Goal: Ask a question: Seek information or help from site administrators or community

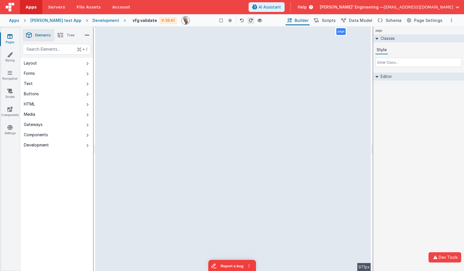
click at [57, 21] on div "[PERSON_NAME] test App" at bounding box center [55, 21] width 51 height 6
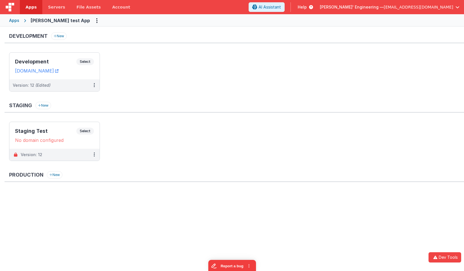
click at [11, 18] on div "Apps" at bounding box center [14, 21] width 10 height 6
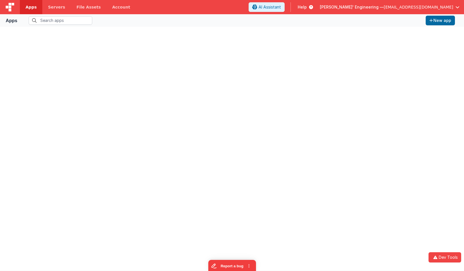
click at [12, 6] on img at bounding box center [10, 7] width 9 height 9
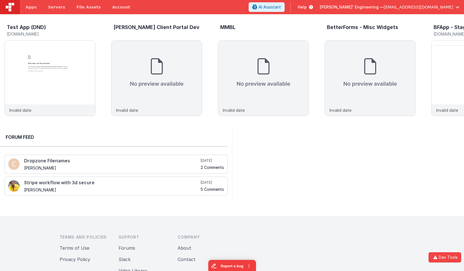
click at [309, 128] on div at bounding box center [348, 163] width 232 height 74
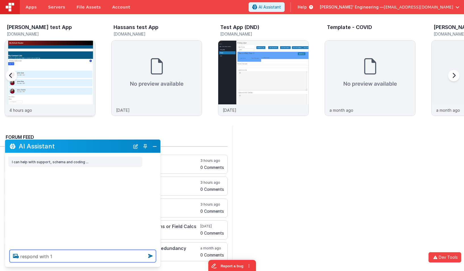
type textarea "respond with 1"
click at [61, 57] on img at bounding box center [50, 86] width 90 height 90
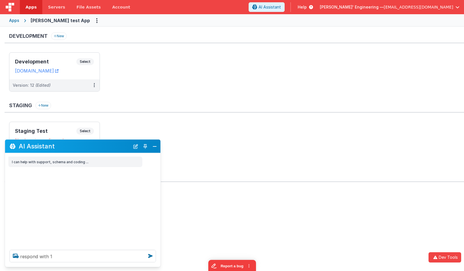
drag, startPoint x: 92, startPoint y: 147, endPoint x: 259, endPoint y: 95, distance: 175.4
click at [259, 95] on section "Development New Development Select URLs [DOMAIN_NAME] Version: 12 (Edited) Stag…" at bounding box center [232, 149] width 464 height 244
drag, startPoint x: 108, startPoint y: 259, endPoint x: 20, endPoint y: 239, distance: 89.9
click at [20, 239] on div "AI Assistant I can help with support, schema and coding ... respond with 1" at bounding box center [83, 203] width 156 height 128
type textarea "how many envs do I have"
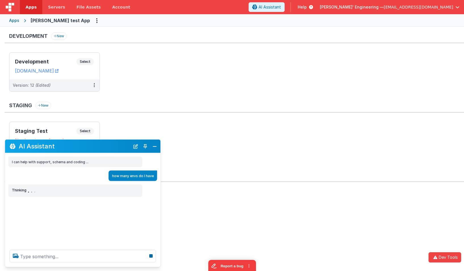
drag, startPoint x: 48, startPoint y: 146, endPoint x: 204, endPoint y: 109, distance: 160.0
click at [211, 101] on section "Development New Development Select URLs [DOMAIN_NAME] Version: 12 (Edited) Stag…" at bounding box center [232, 149] width 464 height 244
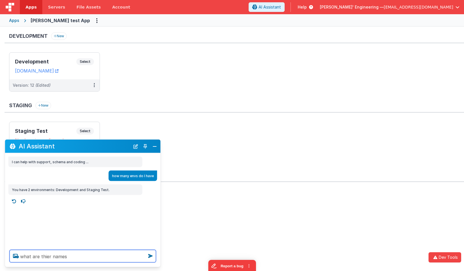
type textarea "what are thier names"
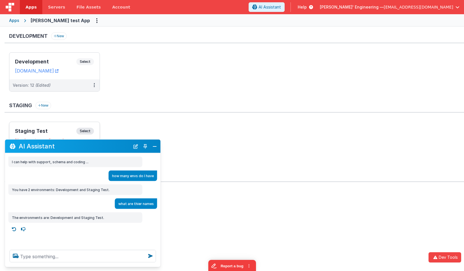
drag, startPoint x: 73, startPoint y: 146, endPoint x: 97, endPoint y: 126, distance: 31.6
click at [97, 126] on section "Development New Development Select URLs [DOMAIN_NAME] Version: 12 (Edited) Stag…" at bounding box center [232, 149] width 464 height 244
drag, startPoint x: 86, startPoint y: 149, endPoint x: 127, endPoint y: 139, distance: 41.5
click at [127, 139] on div "AI Assistant I can help with support, schema and coding ... how many envs do I …" at bounding box center [83, 203] width 156 height 128
click at [79, 254] on textarea at bounding box center [83, 256] width 147 height 12
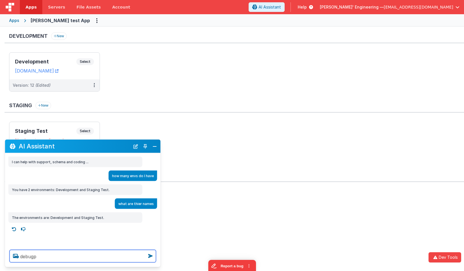
type textarea "debugp"
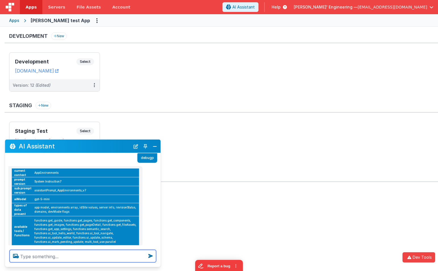
scroll to position [87, 0]
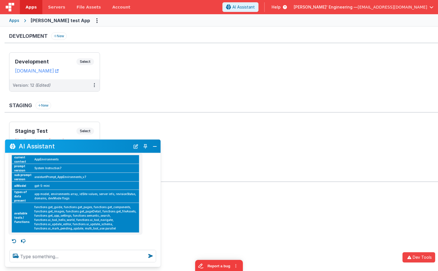
drag, startPoint x: 136, startPoint y: 145, endPoint x: 117, endPoint y: 206, distance: 64.3
click at [136, 145] on button "New Chat" at bounding box center [136, 146] width 8 height 8
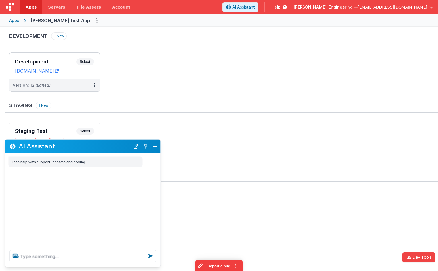
scroll to position [0, 0]
click at [88, 258] on textarea at bounding box center [83, 256] width 147 height 12
type textarea "h"
type textarea "hello"
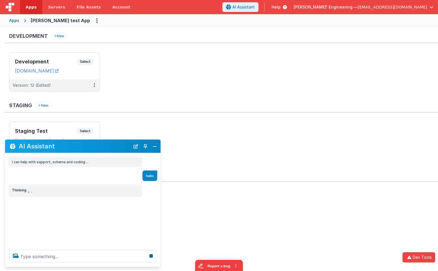
drag, startPoint x: 76, startPoint y: 145, endPoint x: 175, endPoint y: 67, distance: 126.1
click at [177, 64] on section "Development New Development Select URLs [DOMAIN_NAME] Version: 12 (Edited) Stag…" at bounding box center [219, 149] width 438 height 244
drag, startPoint x: 146, startPoint y: 141, endPoint x: 146, endPoint y: 144, distance: 3.4
click at [146, 142] on div "AI Assistant" at bounding box center [83, 145] width 156 height 13
click at [146, 145] on button "Toggle Pin" at bounding box center [145, 146] width 8 height 8
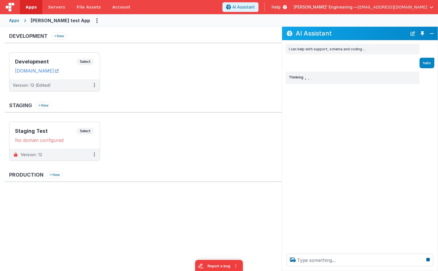
click at [423, 33] on button "Toggle Pin" at bounding box center [422, 34] width 8 height 8
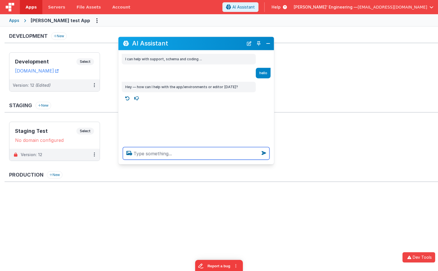
drag, startPoint x: 115, startPoint y: 145, endPoint x: 228, endPoint y: 42, distance: 152.6
click at [228, 42] on h2 "AI Assistant" at bounding box center [187, 43] width 111 height 7
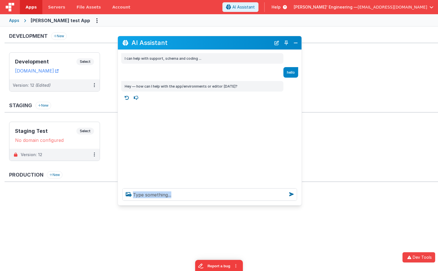
drag, startPoint x: 271, startPoint y: 162, endPoint x: 230, endPoint y: 208, distance: 60.9
click at [299, 204] on div at bounding box center [210, 194] width 184 height 22
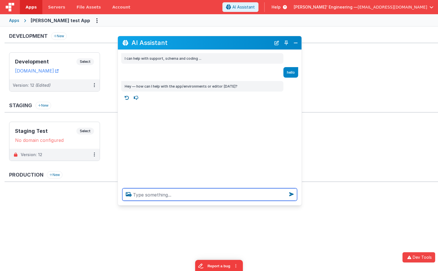
click at [214, 194] on textarea at bounding box center [209, 194] width 175 height 12
type textarea "think about why this all works poorly"
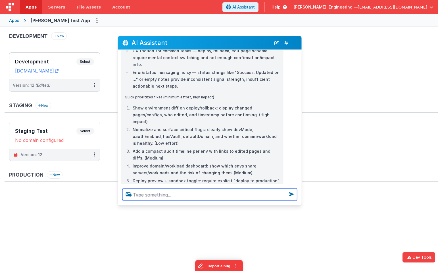
scroll to position [253, 0]
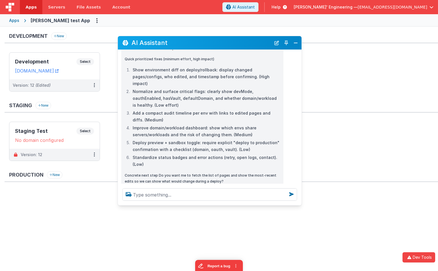
click at [300, 206] on ul at bounding box center [223, 209] width 429 height 37
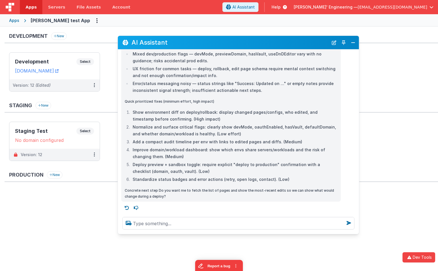
scroll to position [168, 0]
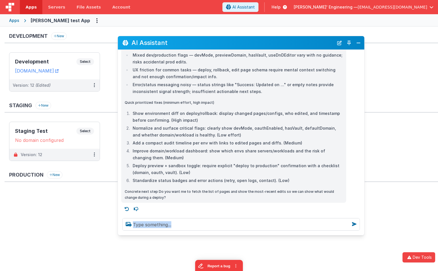
drag, startPoint x: 300, startPoint y: 205, endPoint x: 260, endPoint y: 106, distance: 106.1
click at [362, 235] on div at bounding box center [241, 224] width 247 height 22
drag, startPoint x: 191, startPoint y: 48, endPoint x: 191, endPoint y: 42, distance: 6.0
click at [176, 38] on div "AI Assistant I can help with support, schema and coding ... hello Hey — how can…" at bounding box center [241, 135] width 247 height 199
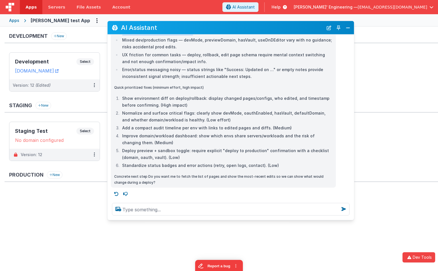
drag, startPoint x: 193, startPoint y: 43, endPoint x: 188, endPoint y: 29, distance: 15.5
click at [186, 28] on h2 "AI Assistant" at bounding box center [222, 27] width 202 height 7
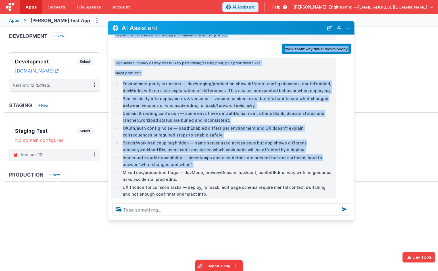
scroll to position [0, 0]
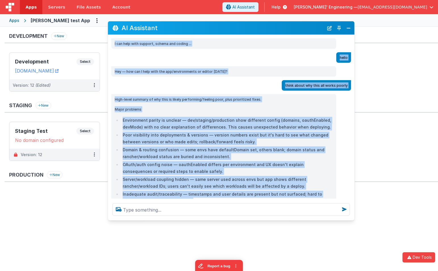
click at [221, 139] on li "Poor visibility into deployments & versions — version numbers exist but it's ha…" at bounding box center [227, 138] width 212 height 14
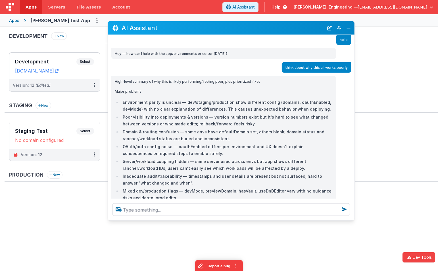
scroll to position [33, 0]
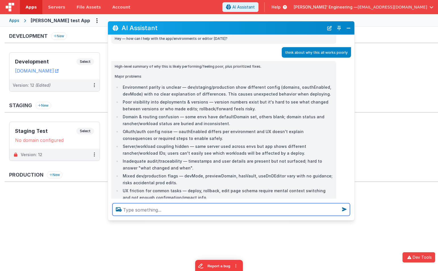
click at [215, 206] on textarea at bounding box center [230, 209] width 237 height 12
type textarea "debugp"
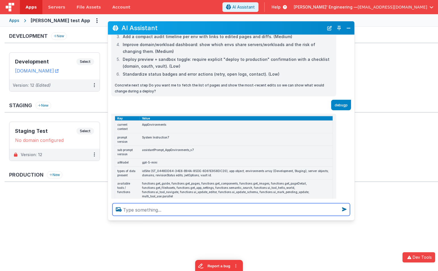
scroll to position [271, 0]
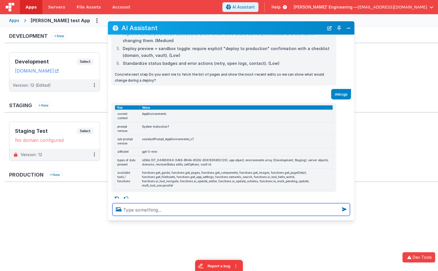
click at [150, 208] on textarea at bounding box center [230, 209] width 237 height 12
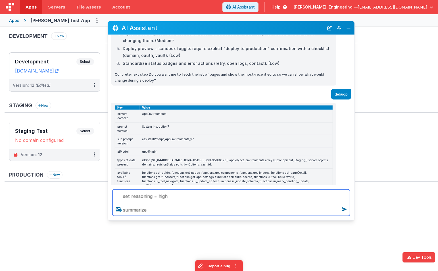
type textarea "set reasoning = high summarize"
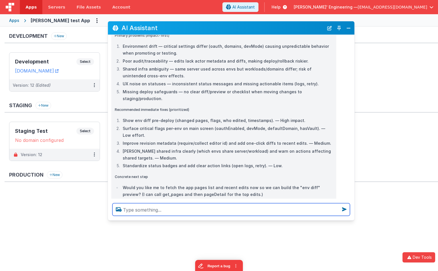
scroll to position [553, 0]
